Goal: Task Accomplishment & Management: Complete application form

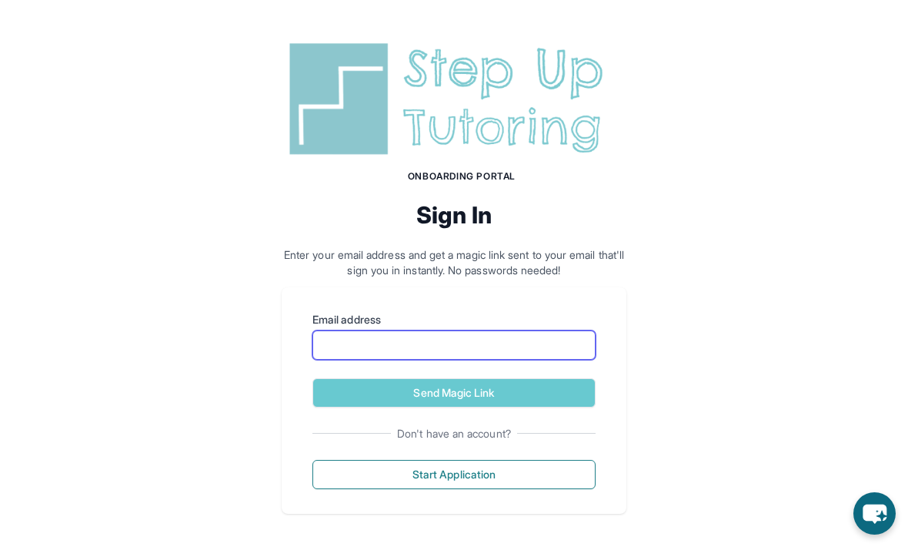
click at [526, 358] on input "Email address" at bounding box center [454, 344] width 283 height 29
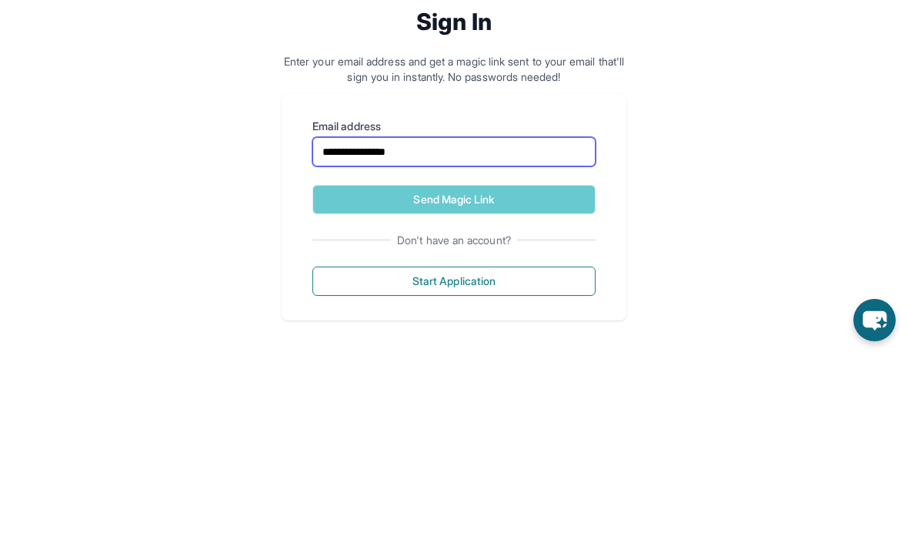
type input "**********"
click at [555, 378] on button "Send Magic Link" at bounding box center [454, 392] width 283 height 29
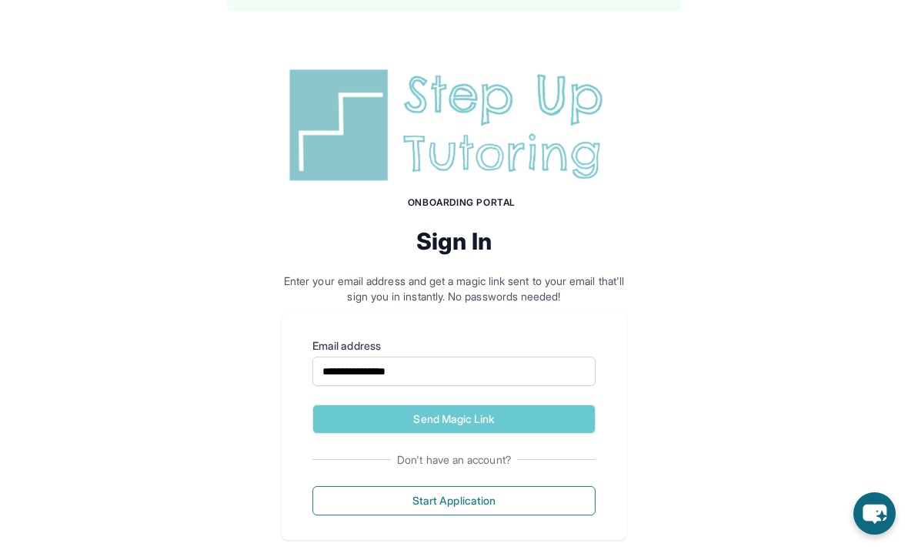
scroll to position [47, 0]
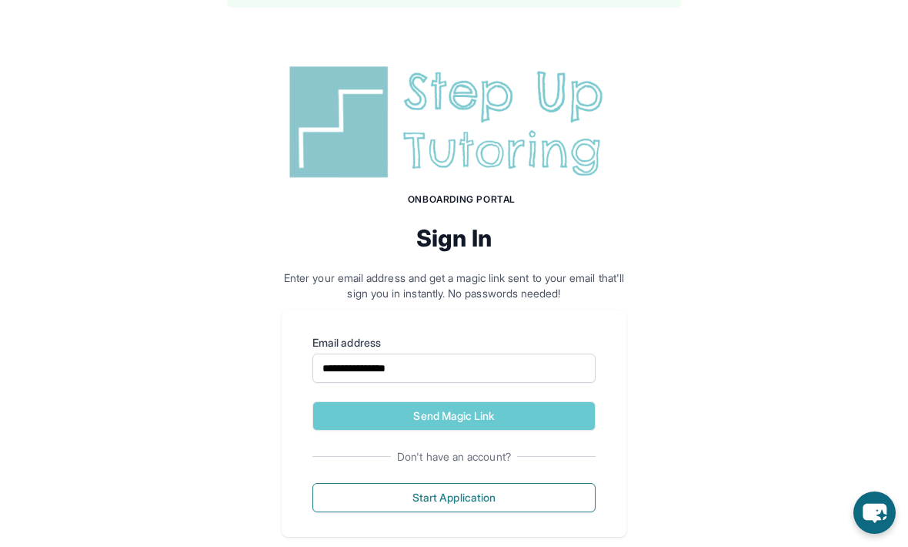
click at [331, 423] on button "Send Magic Link" at bounding box center [454, 416] width 283 height 29
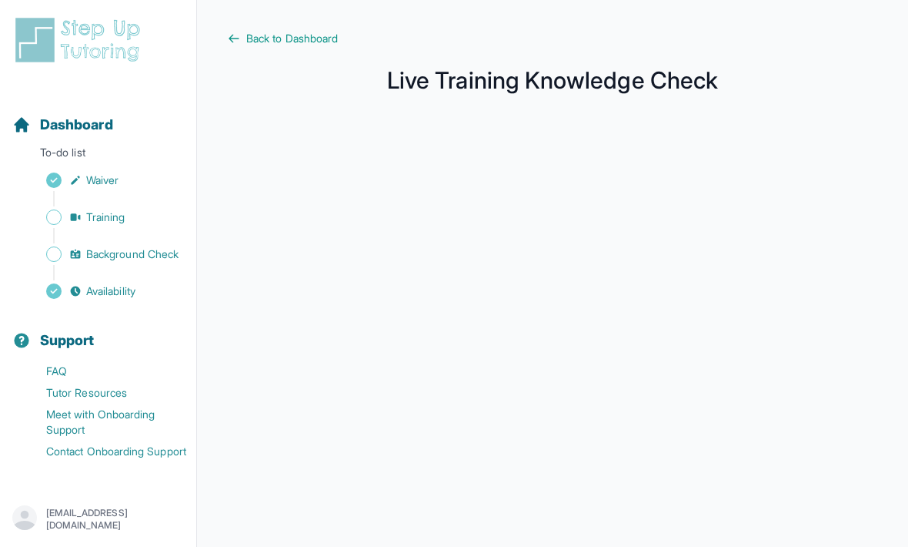
click at [512, 1] on main "Back to Dashboard Live Training Knowledge Check" at bounding box center [552, 409] width 711 height 819
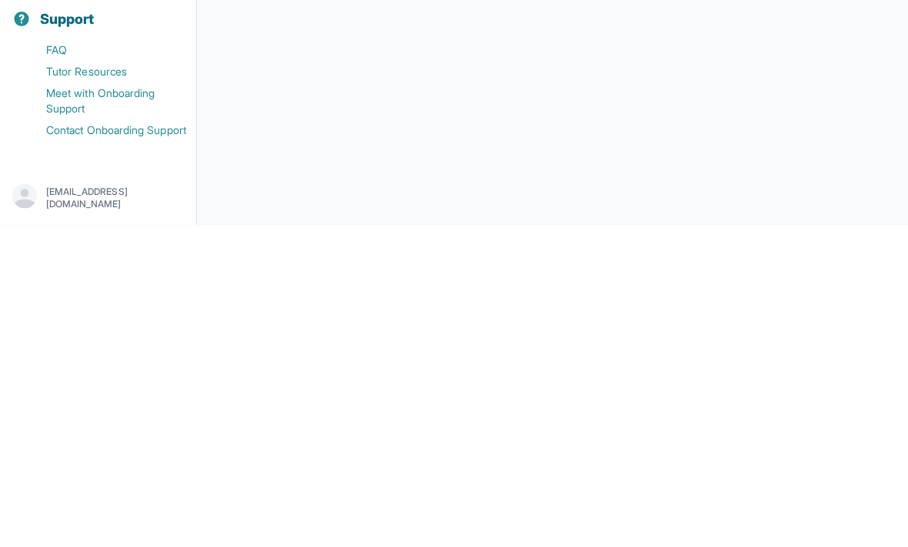
scroll to position [273, 0]
